Goal: Information Seeking & Learning: Learn about a topic

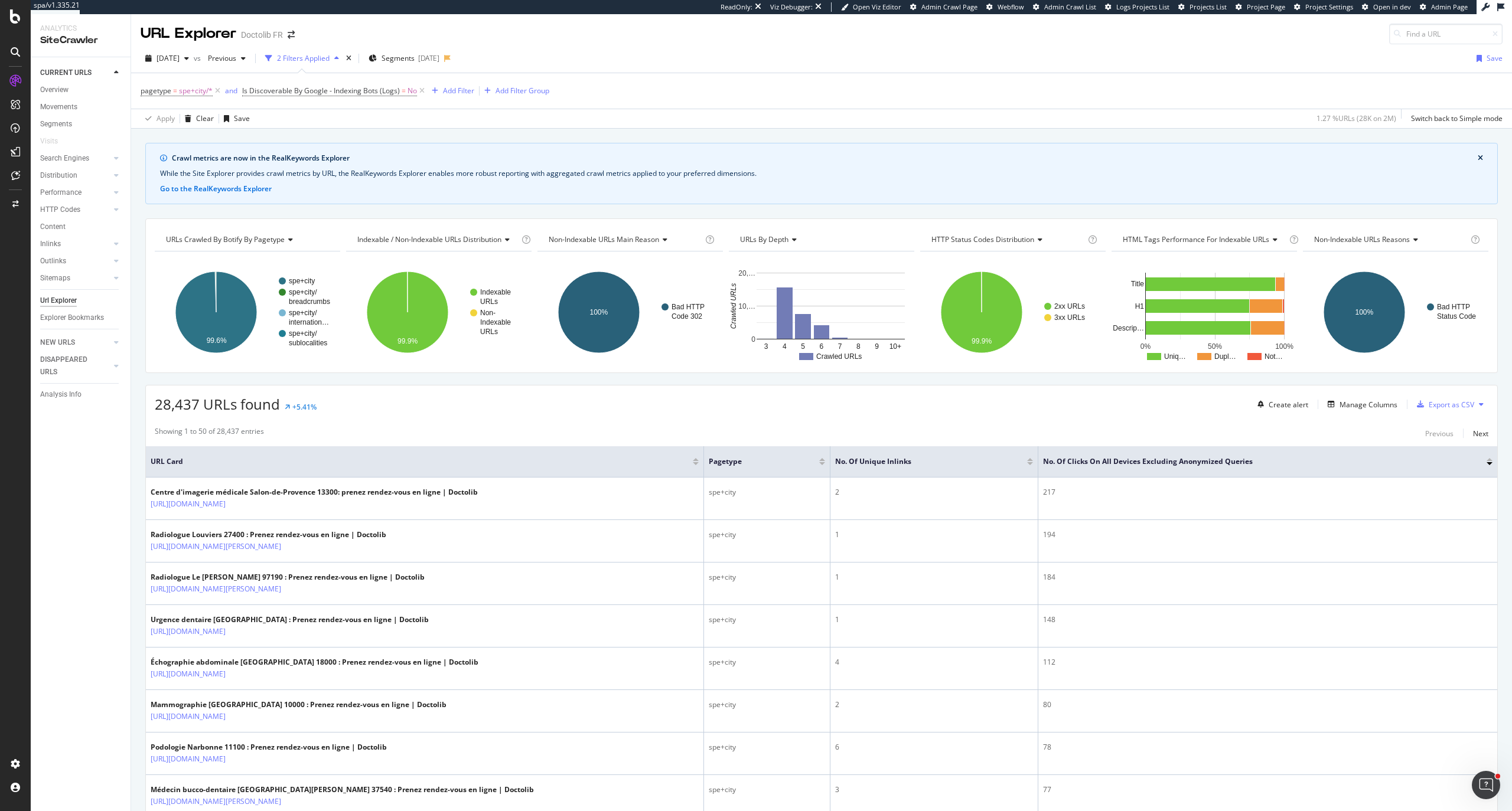
click at [314, 402] on div "28,437 URLs found +5.41%" at bounding box center [235, 404] width 161 height 20
click at [89, 735] on div "Configure and access your website analyses" at bounding box center [108, 739] width 141 height 9
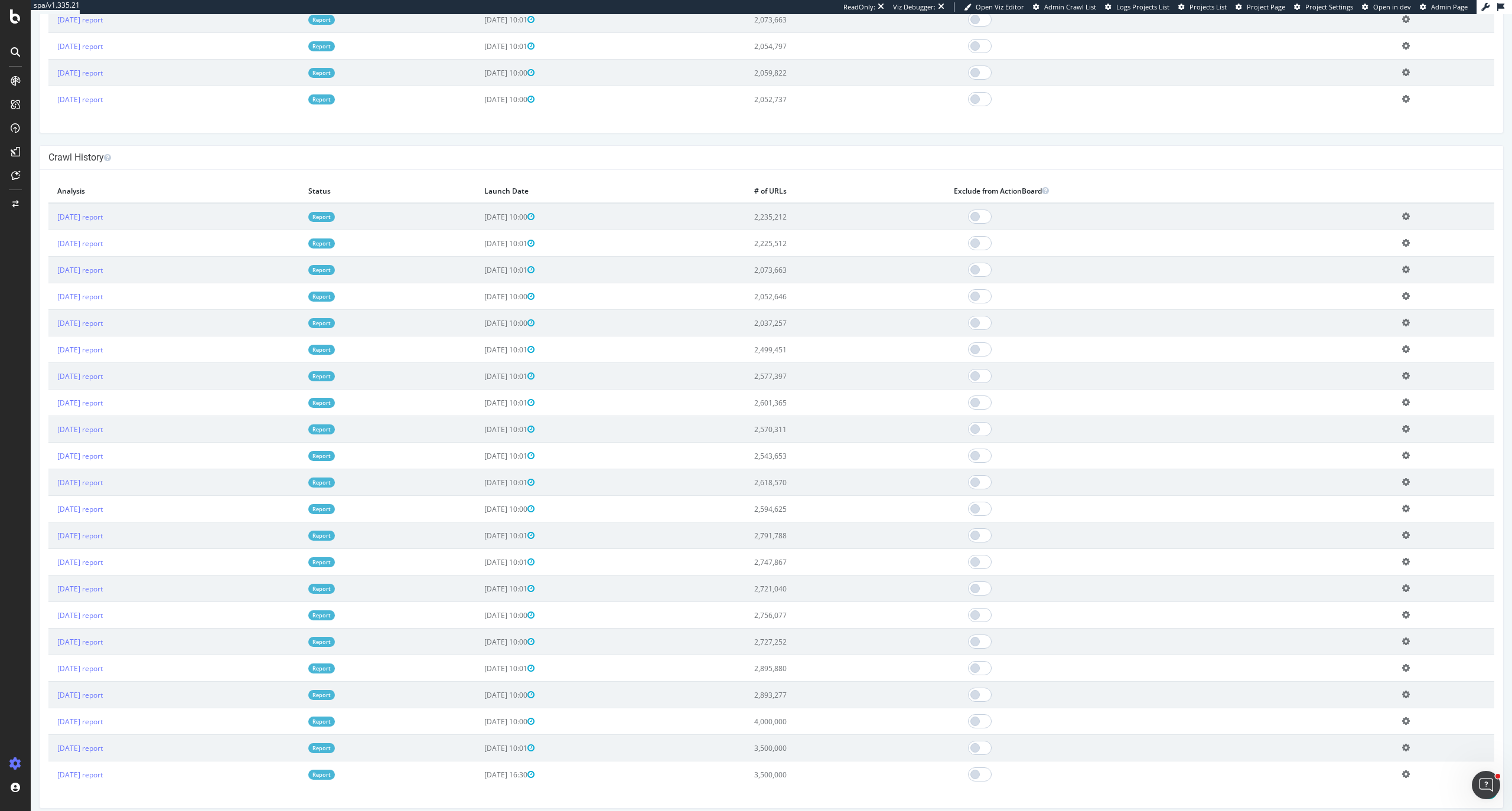
scroll to position [610, 0]
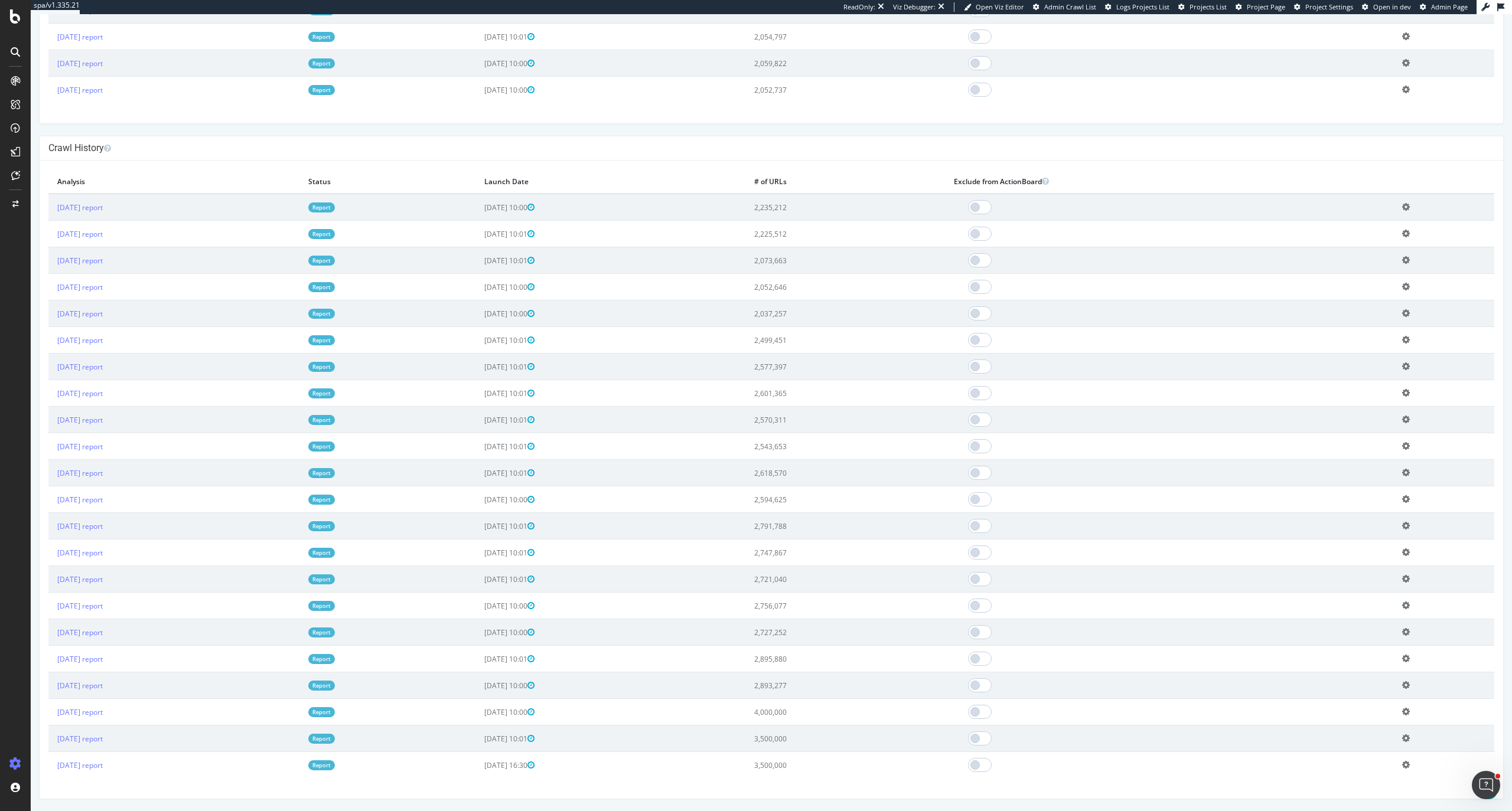
click at [830, 716] on td "4,000,000" at bounding box center [845, 713] width 200 height 26
drag, startPoint x: 61, startPoint y: 676, endPoint x: 89, endPoint y: 700, distance: 36.9
click at [89, 700] on div "Settings Project settings" at bounding box center [110, 706] width 156 height 22
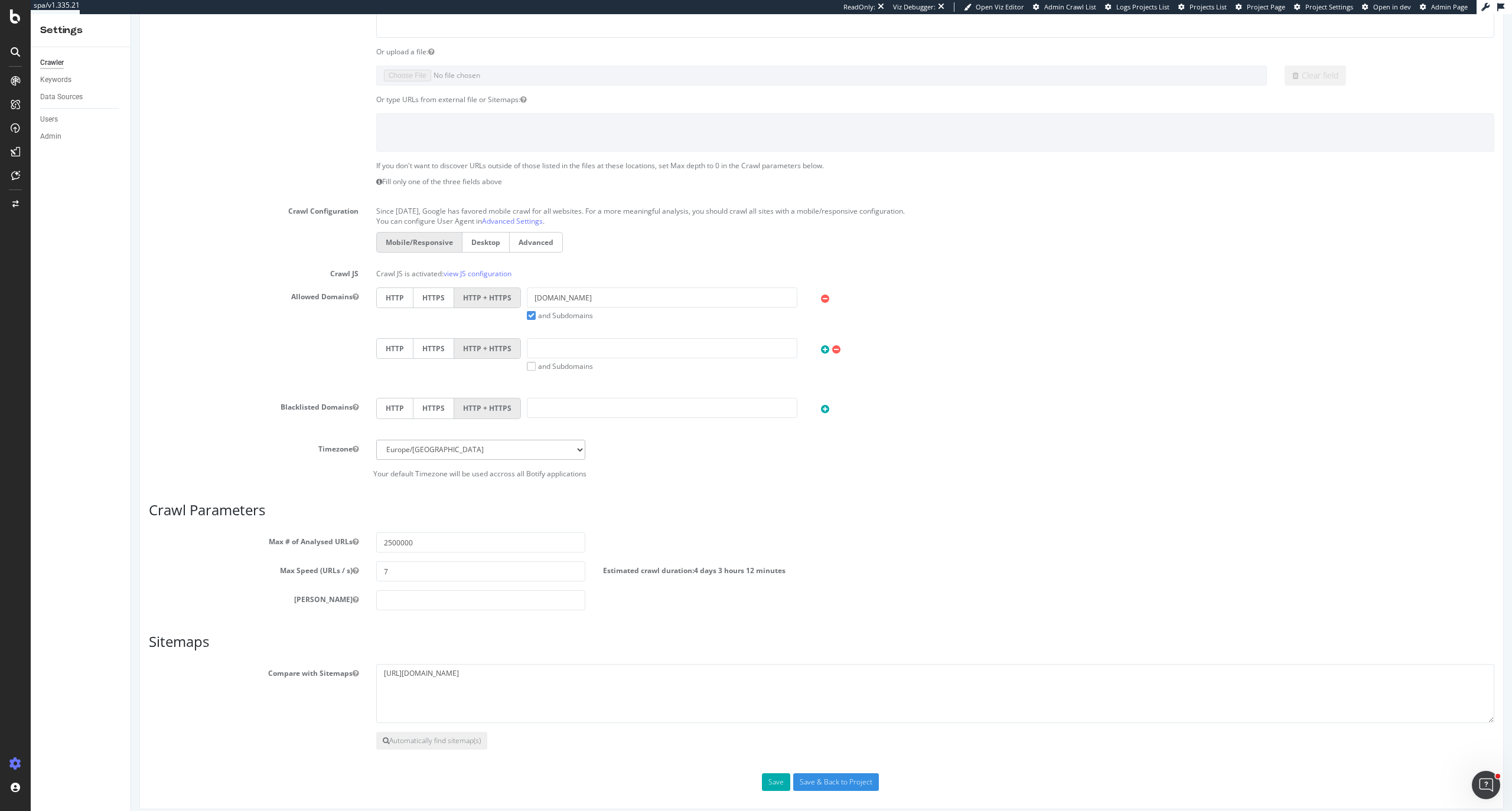
scroll to position [228, 0]
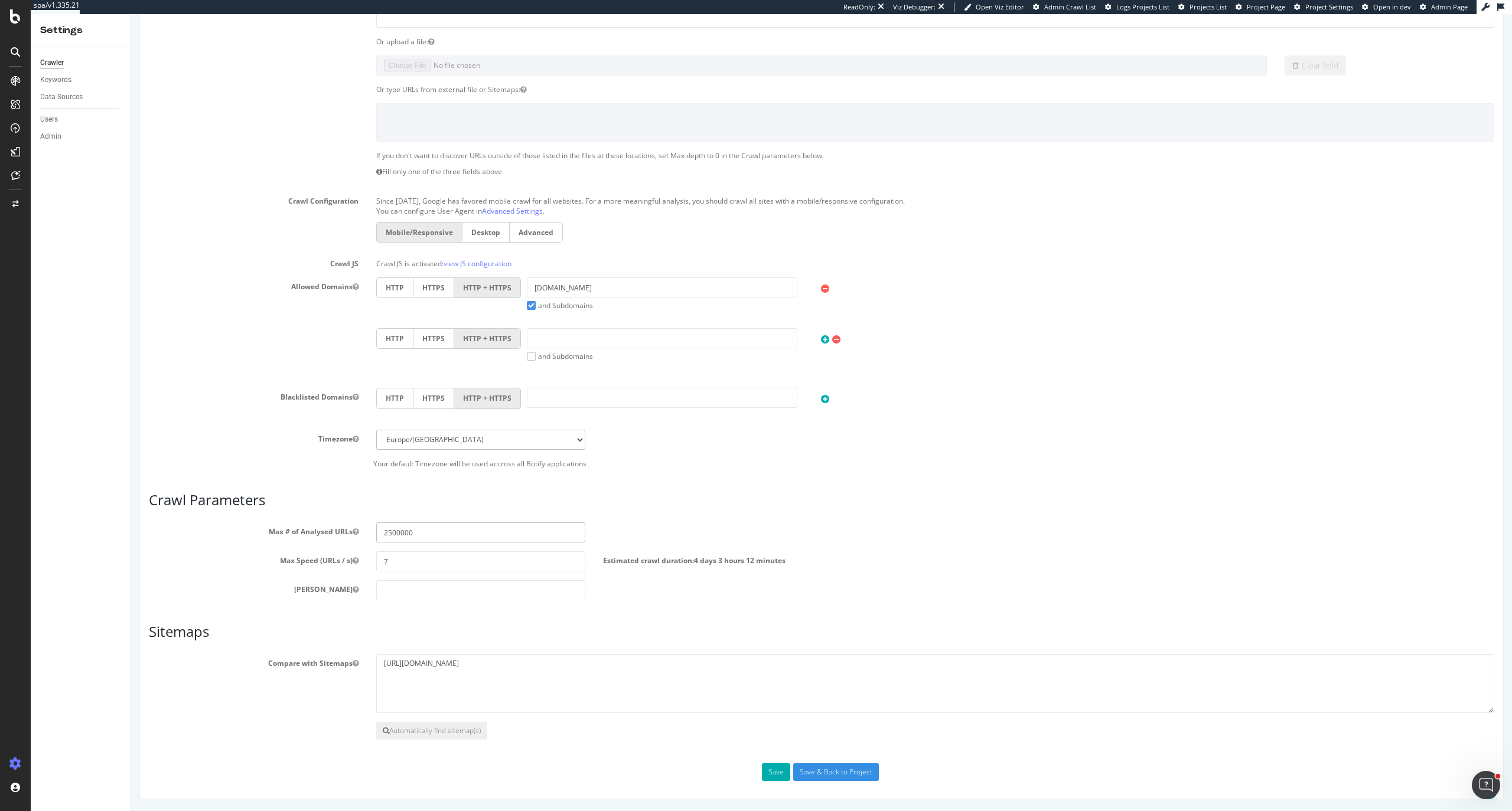
click at [390, 532] on input "2500000" at bounding box center [480, 532] width 209 height 20
click at [386, 522] on input "2500000" at bounding box center [480, 532] width 209 height 20
click at [386, 536] on input "2500000" at bounding box center [480, 532] width 209 height 20
click at [382, 534] on input "2500000" at bounding box center [480, 532] width 209 height 20
type input "3500000"
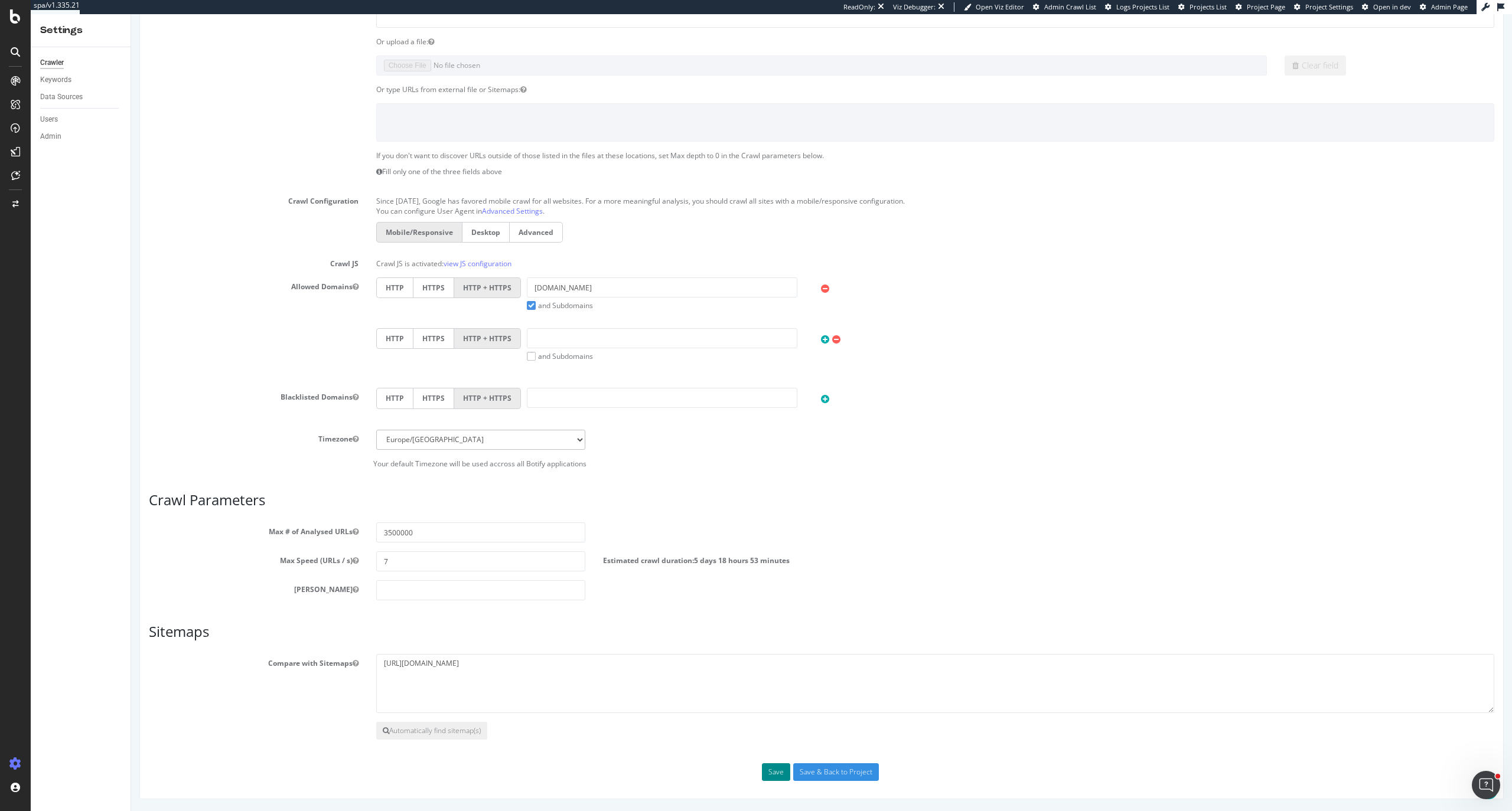
click at [770, 765] on button "Save" at bounding box center [776, 771] width 28 height 17
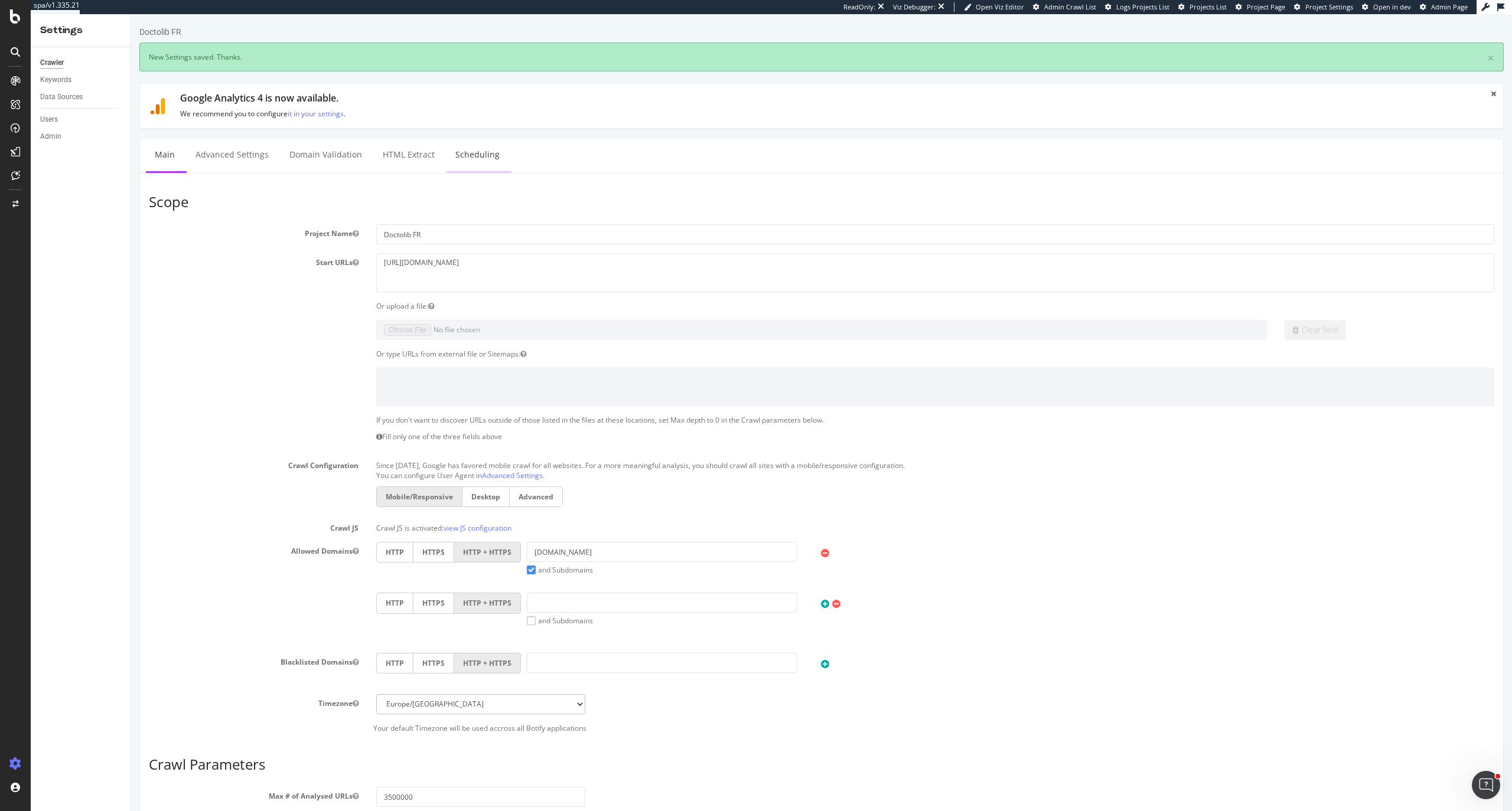
scroll to position [0, 0]
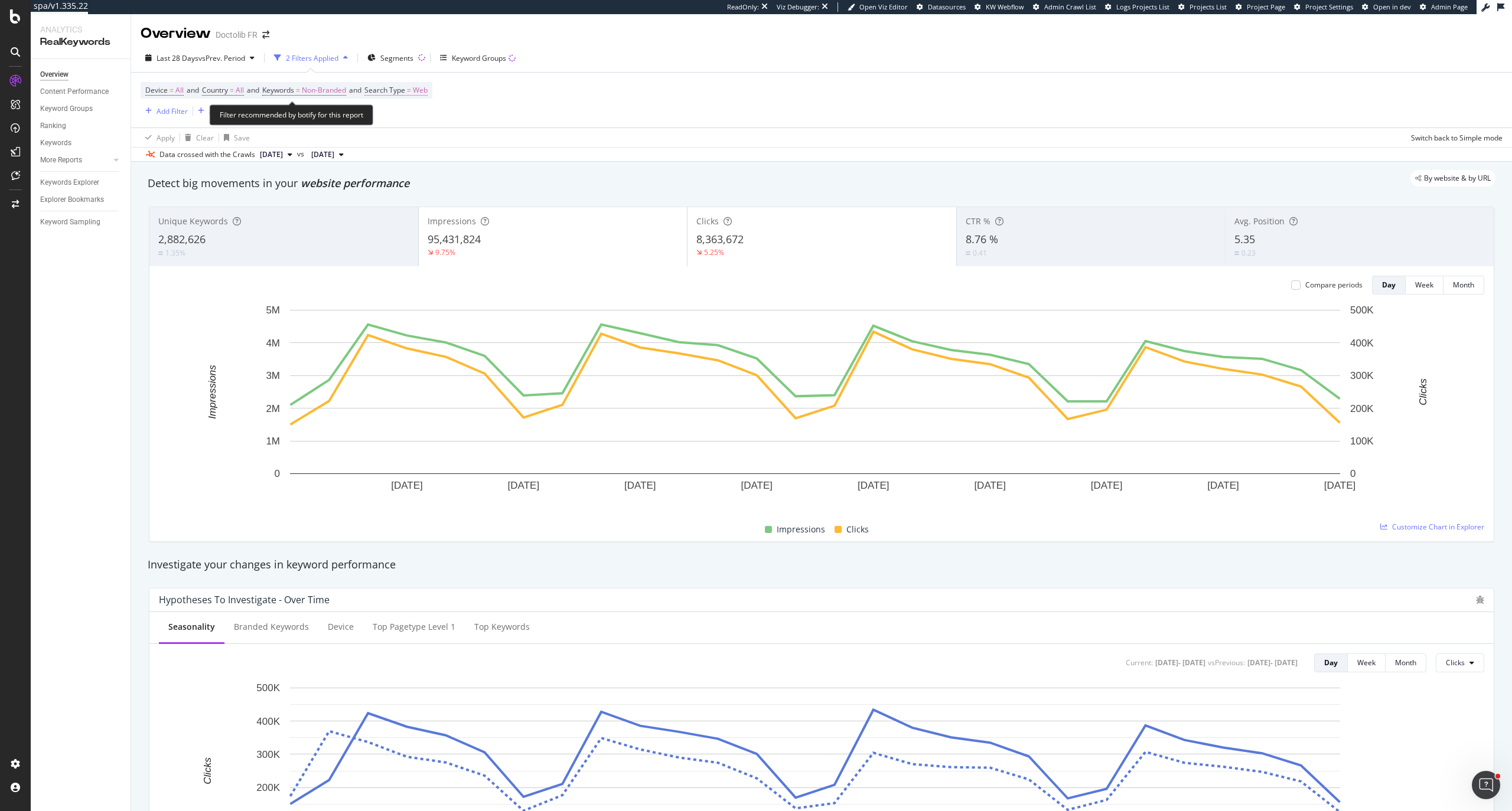
click at [382, 91] on span "Search Type" at bounding box center [384, 90] width 41 height 10
click at [397, 121] on span "Web" at bounding box center [394, 119] width 15 height 10
click at [416, 235] on span "Discover" at bounding box center [407, 235] width 29 height 10
click at [502, 143] on div "Apply" at bounding box center [507, 144] width 18 height 10
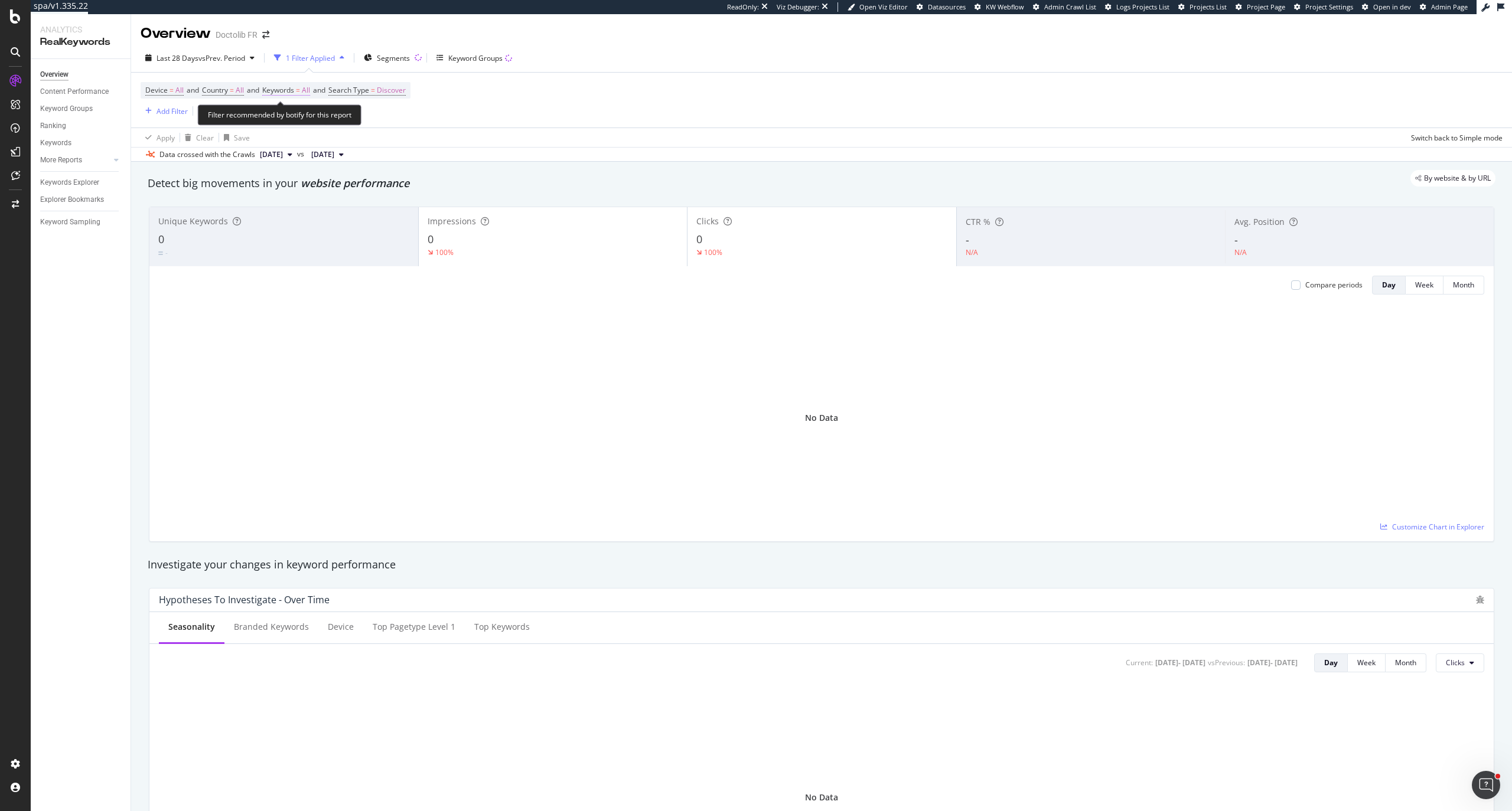
click at [310, 98] on span "All" at bounding box center [306, 90] width 8 height 17
